Goal: Find specific page/section: Go to known website

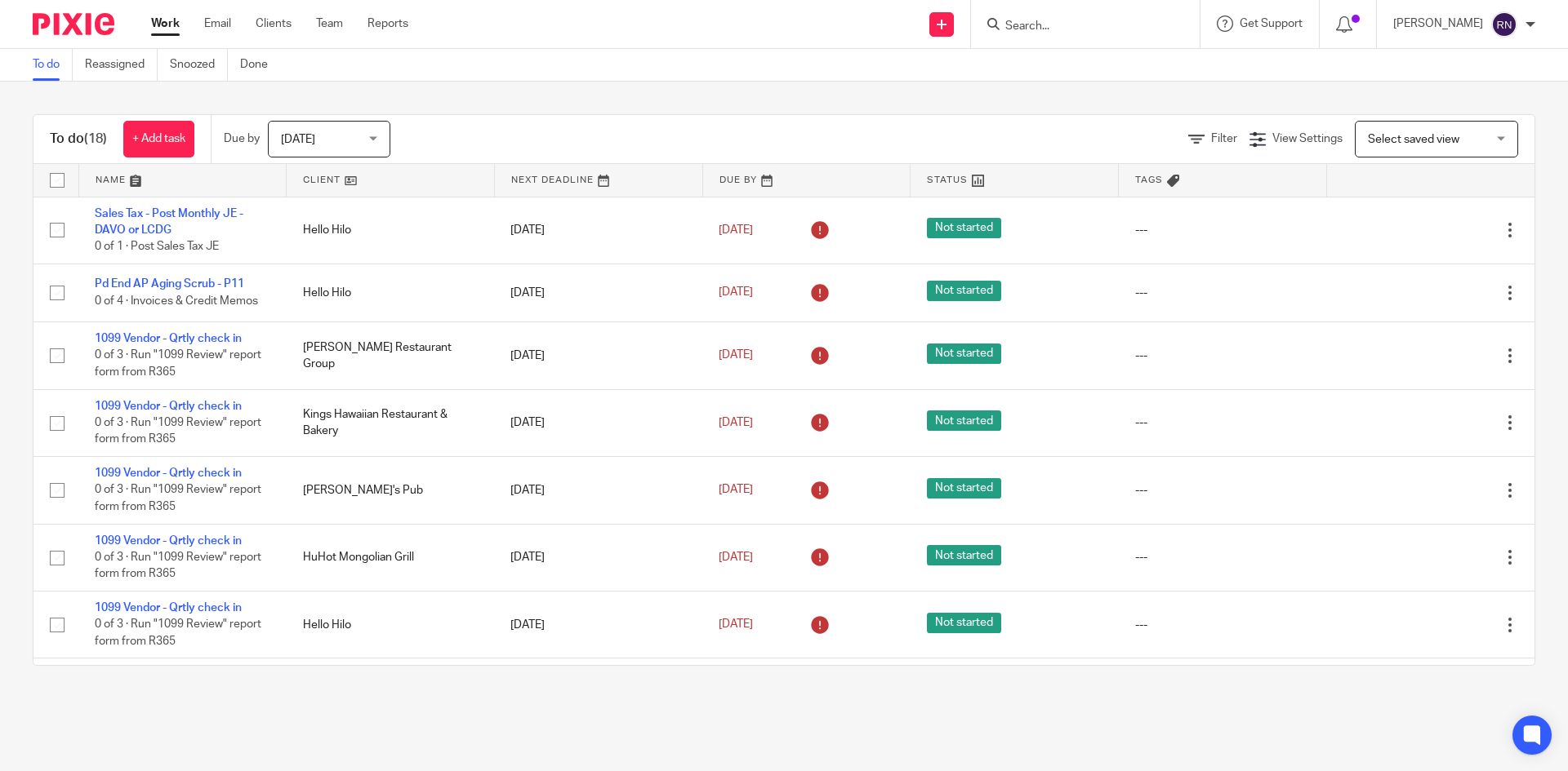
click at [1057, 31] on input "Search" at bounding box center [1077, 27] width 147 height 15
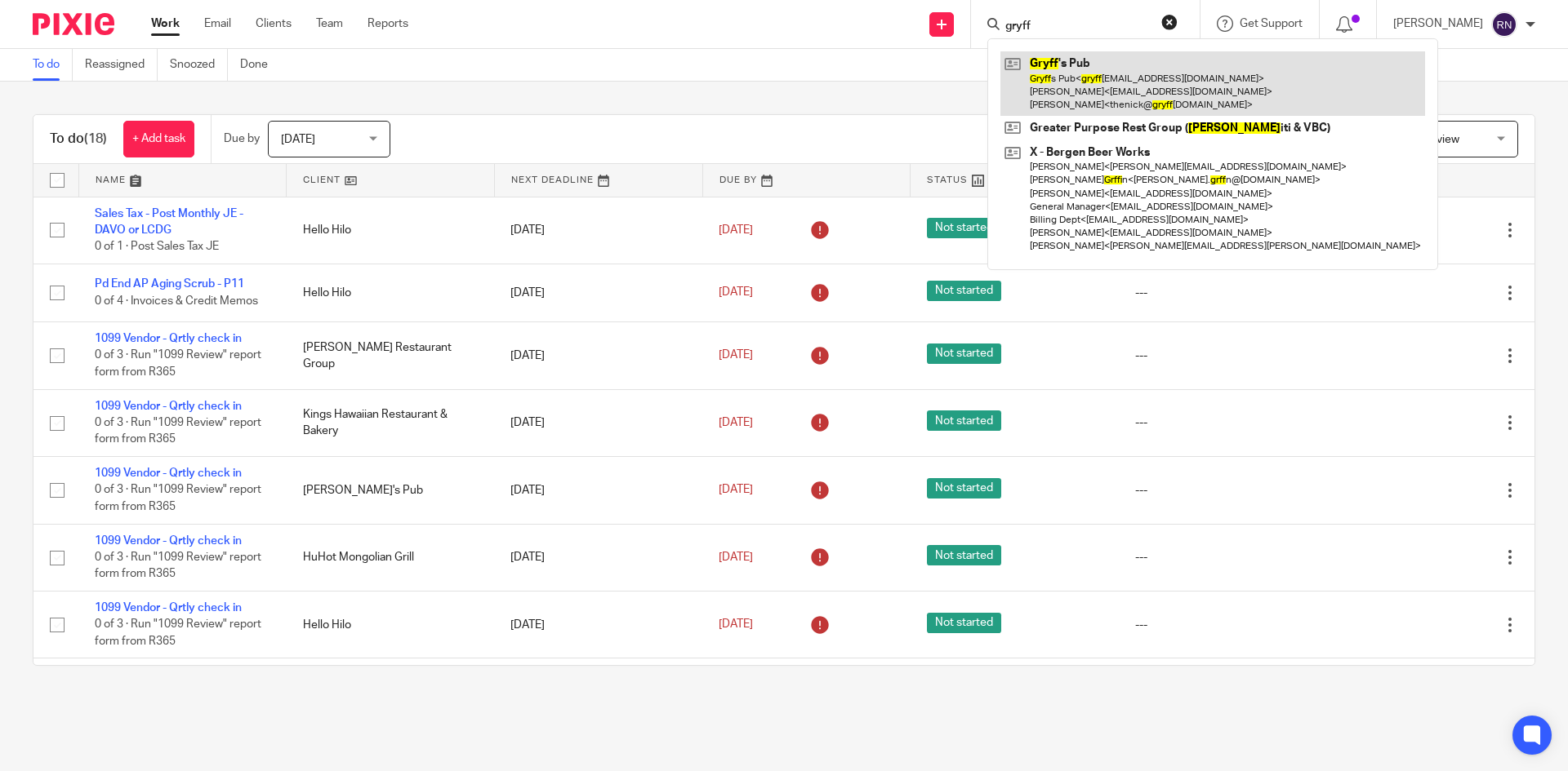
type input "gryff"
click at [1094, 65] on link at bounding box center [1212, 84] width 424 height 65
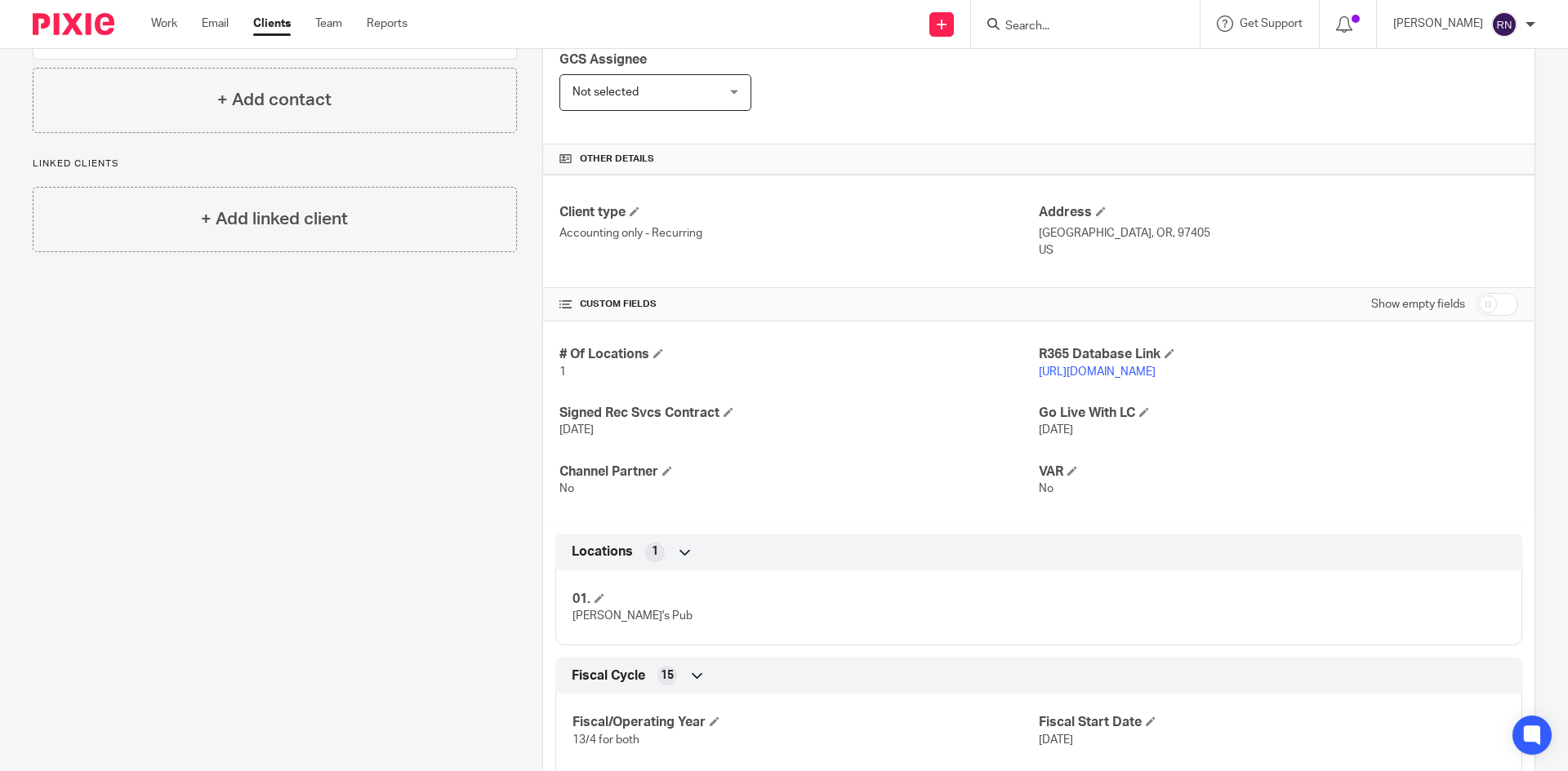
scroll to position [443, 0]
drag, startPoint x: 1124, startPoint y: 375, endPoint x: 1115, endPoint y: 371, distance: 9.8
click at [1115, 371] on link "[URL][DOMAIN_NAME]" at bounding box center [1096, 371] width 117 height 12
